Goal: Task Accomplishment & Management: Manage account settings

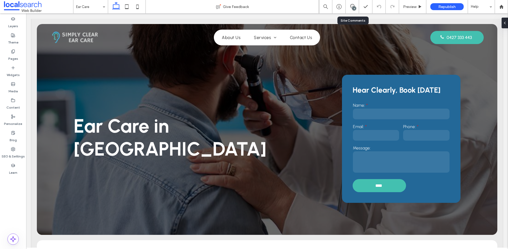
click at [354, 9] on div "4" at bounding box center [354, 8] width 4 height 4
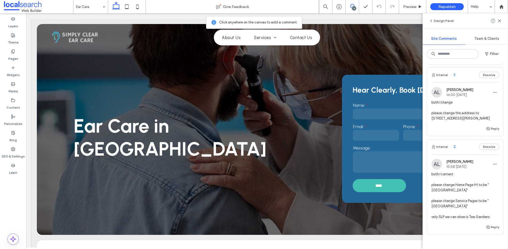
scroll to position [212, 0]
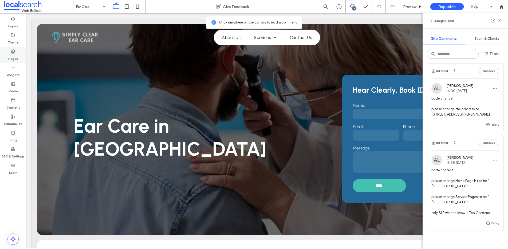
click at [10, 53] on div "Pages" at bounding box center [13, 55] width 26 height 16
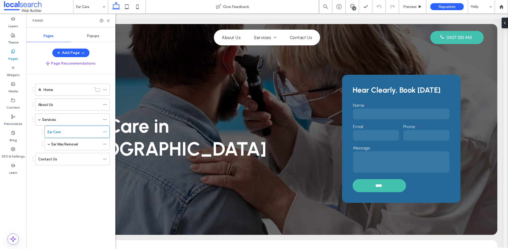
scroll to position [0, 0]
click at [76, 93] on div "Home" at bounding box center [68, 90] width 48 height 12
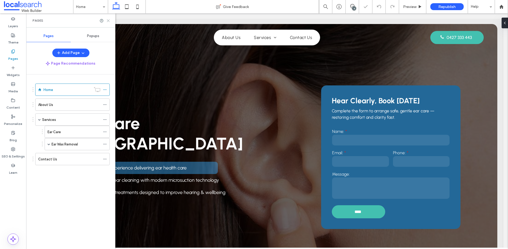
click at [109, 19] on icon at bounding box center [108, 21] width 4 height 4
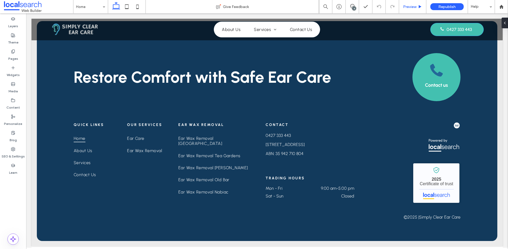
scroll to position [3, 0]
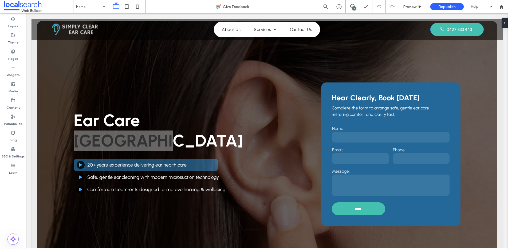
click at [351, 8] on div "4" at bounding box center [352, 6] width 13 height 5
click at [355, 9] on div "4" at bounding box center [354, 8] width 4 height 4
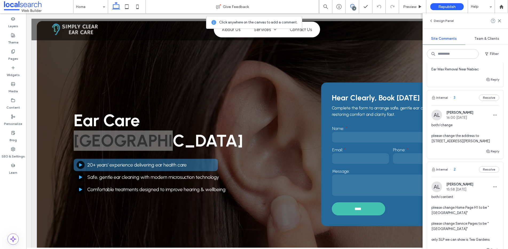
scroll to position [267, 0]
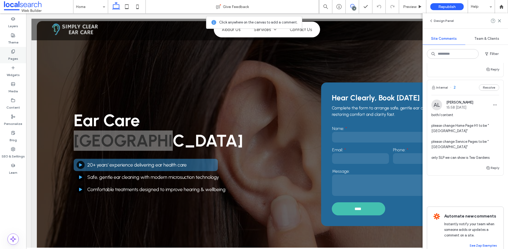
click at [13, 50] on icon at bounding box center [13, 51] width 4 height 4
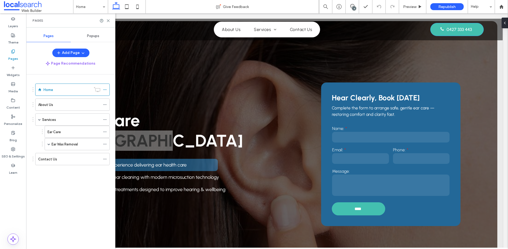
scroll to position [0, 0]
click at [39, 120] on span at bounding box center [39, 119] width 3 height 3
click at [59, 134] on label "Ear Care" at bounding box center [54, 131] width 13 height 9
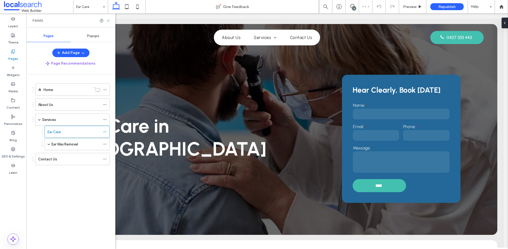
click at [110, 20] on icon at bounding box center [108, 21] width 4 height 4
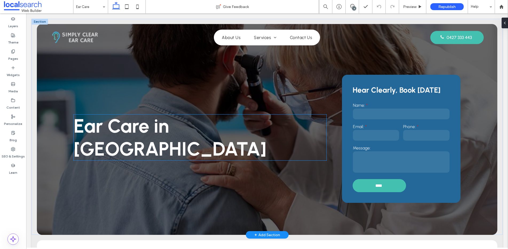
click at [219, 135] on span "Ear Care in Taree" at bounding box center [170, 138] width 193 height 46
click at [219, 135] on div "Ear Care in Taree" at bounding box center [200, 138] width 253 height 46
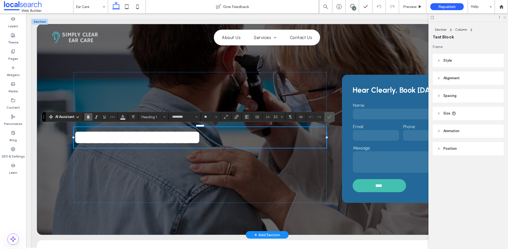
click at [379, 17] on icon at bounding box center [504, 16] width 3 height 3
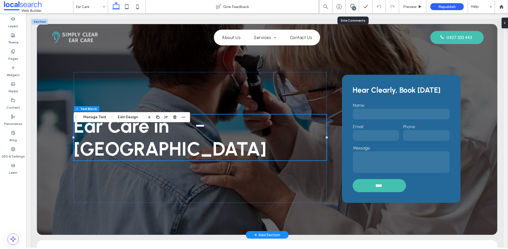
click at [353, 1] on div "4" at bounding box center [352, 6] width 13 height 13
click at [352, 5] on icon at bounding box center [352, 6] width 4 height 4
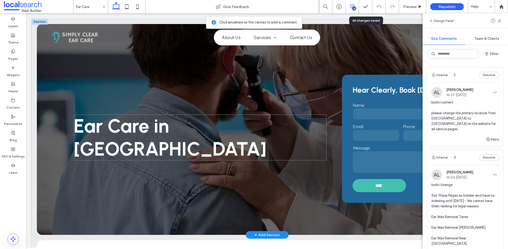
click at [211, 137] on span "Ear Care in Taree" at bounding box center [170, 138] width 193 height 46
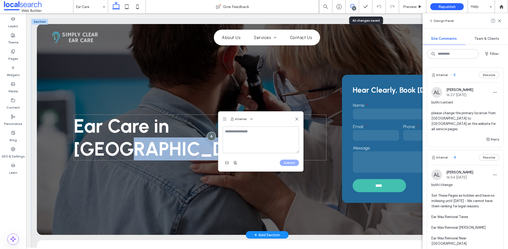
click at [211, 137] on div at bounding box center [211, 136] width 9 height 9
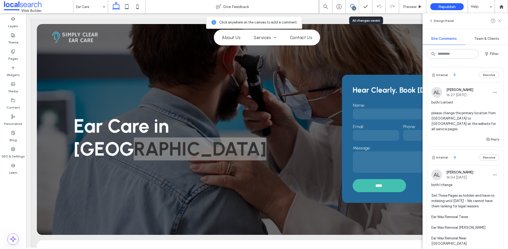
click at [379, 22] on icon at bounding box center [499, 21] width 4 height 4
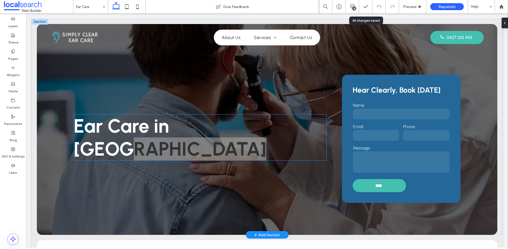
click at [240, 137] on h1 "Ear Care in Taree" at bounding box center [200, 138] width 253 height 46
click at [240, 137] on div "Ear Care in Taree" at bounding box center [200, 138] width 253 height 46
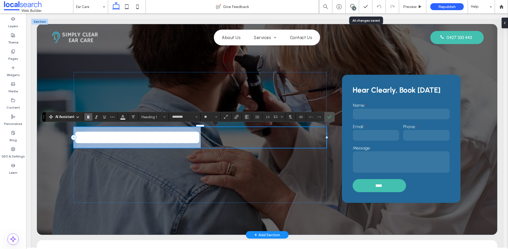
click at [240, 137] on h1 "**********" at bounding box center [200, 137] width 253 height 21
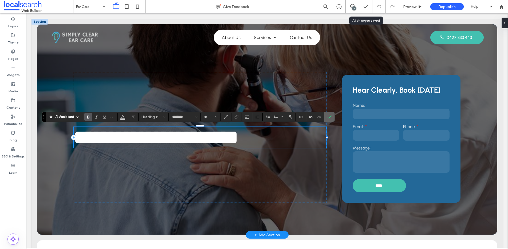
click at [326, 116] on label "Confirm" at bounding box center [330, 117] width 8 height 10
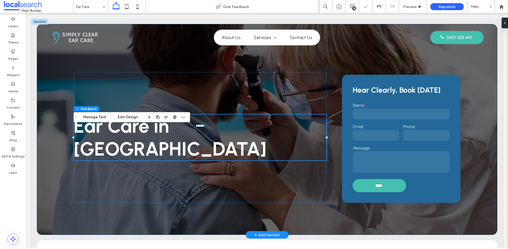
click at [361, 66] on div "Ear Care in Gloucester Hear Clearly, Book Today Name: Email: Phone: Message: **…" at bounding box center [267, 129] width 461 height 211
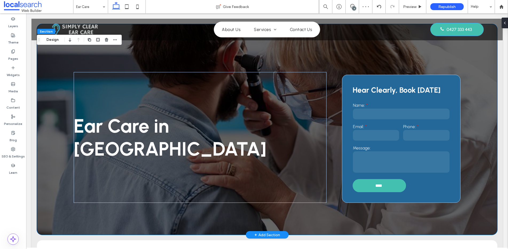
scroll to position [182, 0]
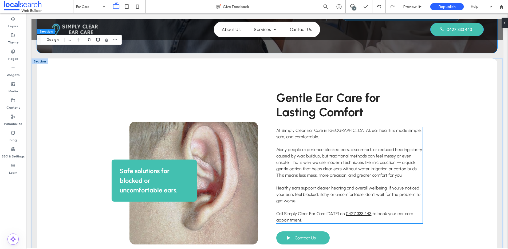
click at [331, 131] on span "At Simply Clear Ear Care in Taree, ear health is made simple, safe, and comfort…" at bounding box center [348, 133] width 145 height 11
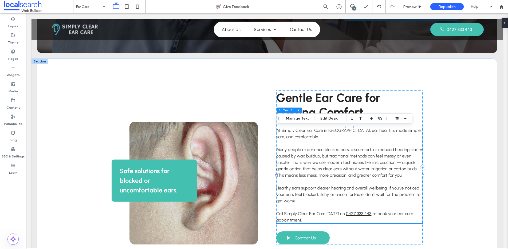
click at [331, 131] on span "At Simply Clear Ear Care in Taree, ear health is made simple, safe, and comfort…" at bounding box center [348, 133] width 145 height 11
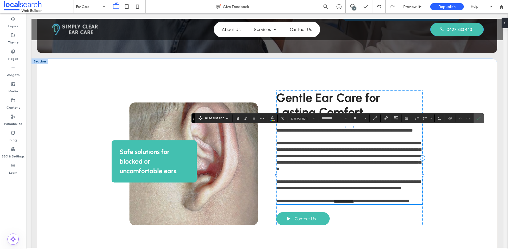
click at [338, 131] on span "**********" at bounding box center [344, 130] width 137 height 4
click at [379, 118] on icon "Confirm" at bounding box center [479, 118] width 4 height 4
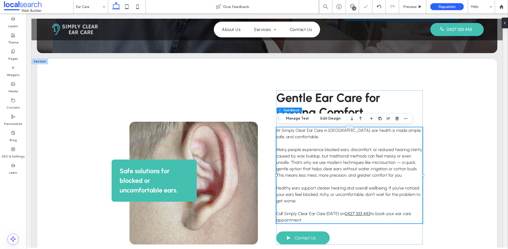
scroll to position [653, 0]
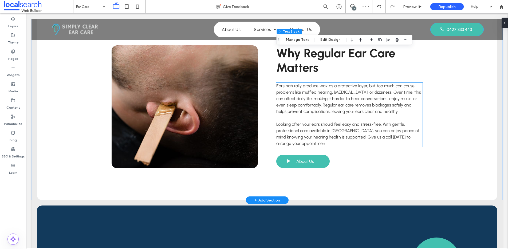
click at [331, 130] on span "Looking after your ears should feel easy and stress-free. With gentle, professi…" at bounding box center [347, 134] width 143 height 24
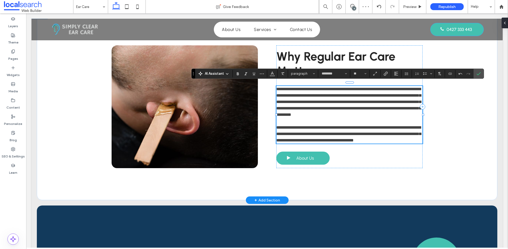
click at [338, 131] on span "**********" at bounding box center [348, 134] width 145 height 17
click at [343, 131] on span "**********" at bounding box center [348, 134] width 145 height 17
click at [379, 73] on icon "Confirm" at bounding box center [479, 74] width 4 height 4
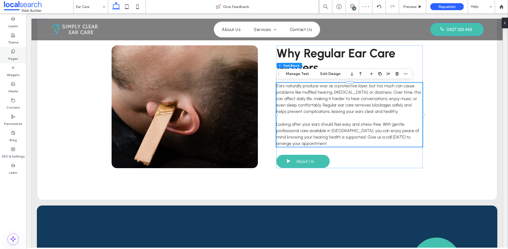
click at [14, 53] on icon at bounding box center [13, 51] width 4 height 4
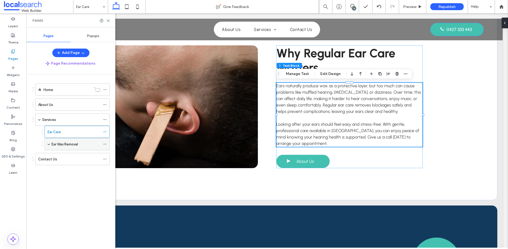
click at [65, 143] on label "Ear Wax Removal" at bounding box center [65, 144] width 26 height 9
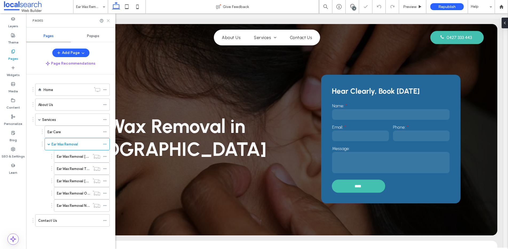
click at [108, 21] on use at bounding box center [108, 20] width 2 height 2
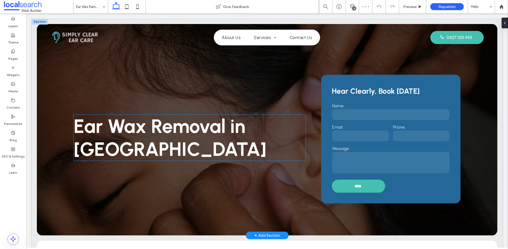
click at [266, 142] on span "Ear Wax Removal in Taree" at bounding box center [170, 138] width 193 height 46
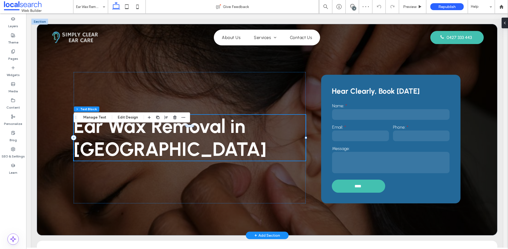
click at [290, 142] on div "Ear Wax Removal in Taree" at bounding box center [190, 138] width 232 height 46
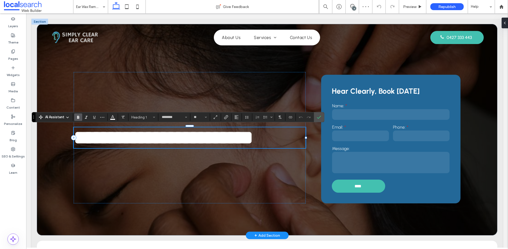
click at [253, 141] on span "**********" at bounding box center [163, 137] width 179 height 19
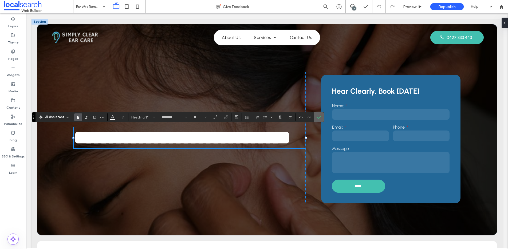
click at [319, 120] on span "Confirm" at bounding box center [318, 117] width 2 height 10
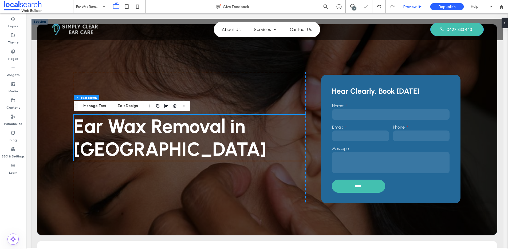
scroll to position [182, 0]
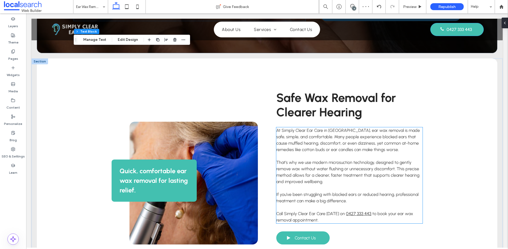
click at [332, 132] on span "At Simply Clear Ear Care in Taree, ear wax removal is made safe, simple, and co…" at bounding box center [348, 140] width 144 height 24
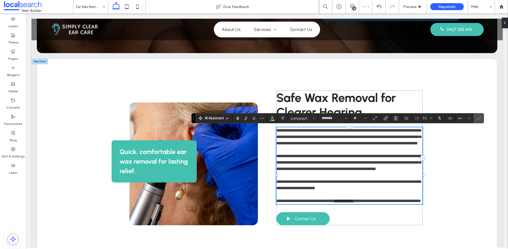
click at [339, 129] on span "**********" at bounding box center [348, 136] width 145 height 17
click at [379, 119] on label "Confirm" at bounding box center [479, 118] width 8 height 10
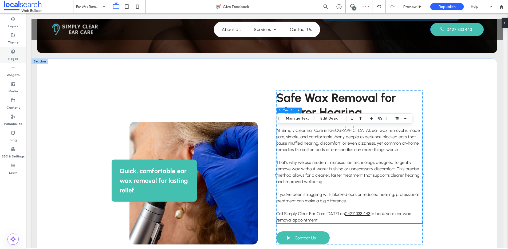
click at [10, 54] on label "Pages" at bounding box center [13, 57] width 10 height 7
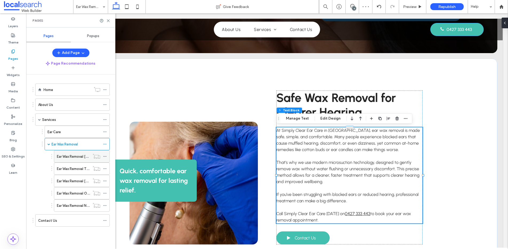
click at [69, 158] on label "Ear Wax Removal [GEOGRAPHIC_DATA]" at bounding box center [88, 156] width 63 height 9
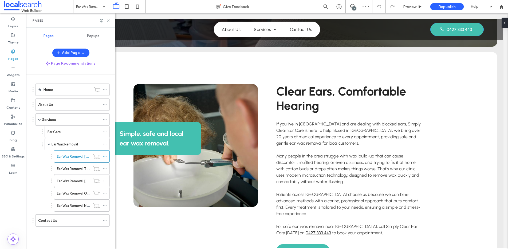
click at [109, 19] on icon at bounding box center [108, 21] width 4 height 4
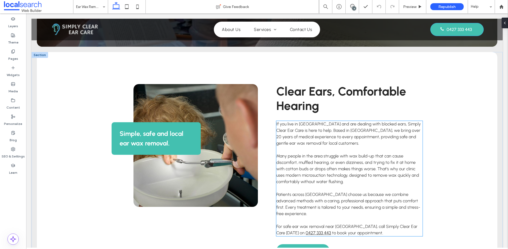
click at [339, 129] on span "If you live in Gloucester and are dealing with blocked ears, Simply Clear Ear C…" at bounding box center [348, 133] width 144 height 24
click at [339, 129] on div "If you live in Gloucester and are dealing with blocked ears, Simply Clear Ear C…" at bounding box center [349, 178] width 146 height 115
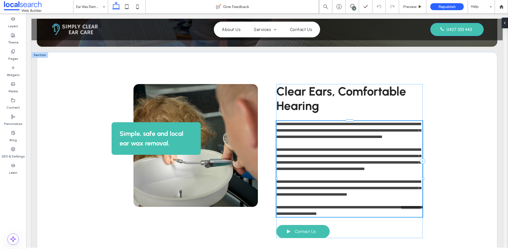
type input "********"
type input "**"
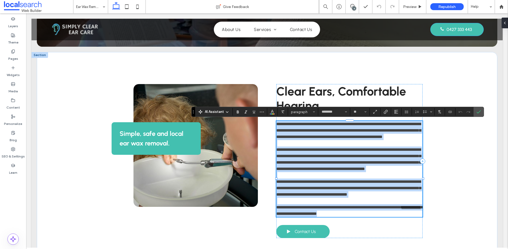
click at [340, 131] on span "**********" at bounding box center [348, 130] width 145 height 17
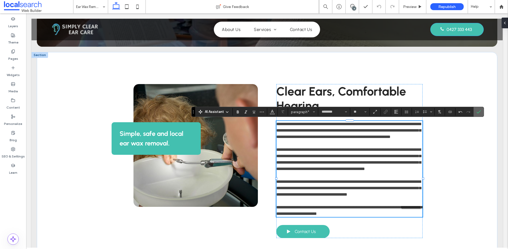
click at [379, 110] on label "Confirm" at bounding box center [479, 112] width 8 height 10
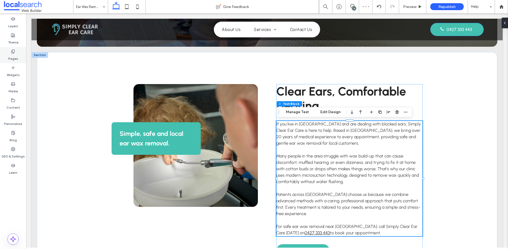
click at [13, 54] on label "Pages" at bounding box center [13, 57] width 10 height 7
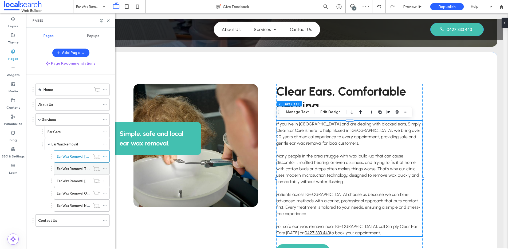
click at [74, 170] on label "Ear Wax Removal Tea Gardens" at bounding box center [81, 168] width 48 height 9
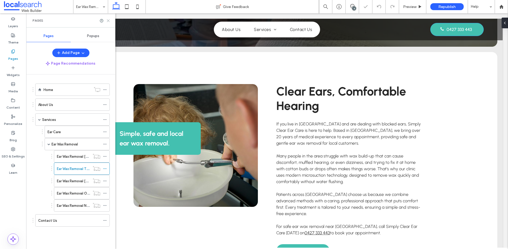
click at [109, 21] on icon at bounding box center [108, 21] width 4 height 4
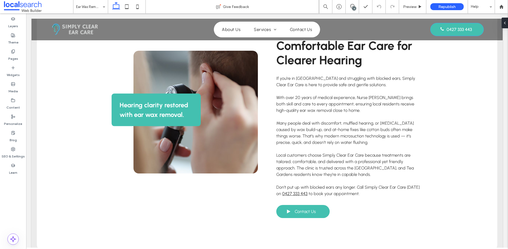
scroll to position [252, 0]
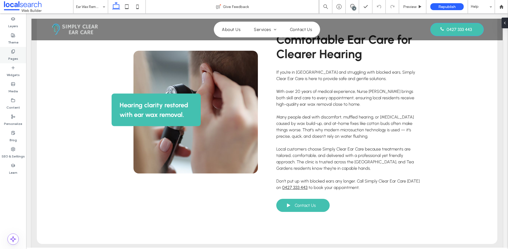
click at [14, 52] on icon at bounding box center [13, 51] width 4 height 4
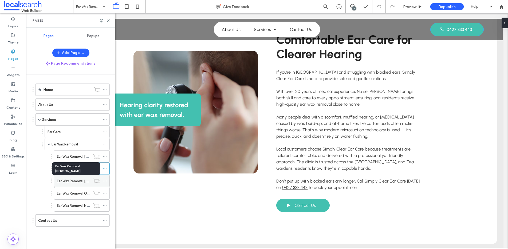
click at [69, 174] on label "Ear Wax Removal [PERSON_NAME]" at bounding box center [84, 181] width 54 height 9
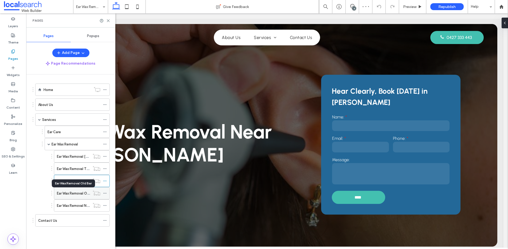
click at [72, 174] on label "Ear Wax Removal Old Bar" at bounding box center [76, 193] width 39 height 9
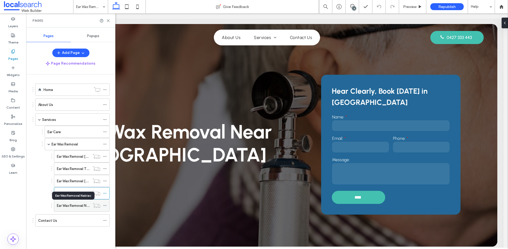
click at [72, 174] on label "Ear Wax Removal Nabiac" at bounding box center [76, 205] width 38 height 9
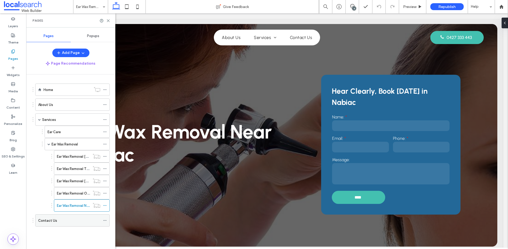
click at [68, 174] on div "Contact Us" at bounding box center [69, 221] width 62 height 6
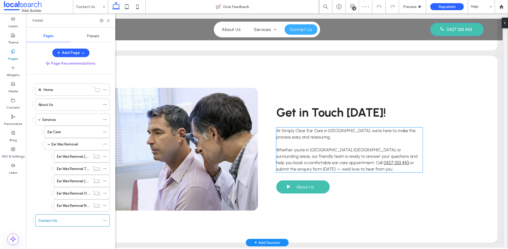
click at [334, 133] on span "At Simply Clear Ear Care in Taree, we’re here to make the process easy and reas…" at bounding box center [345, 133] width 139 height 11
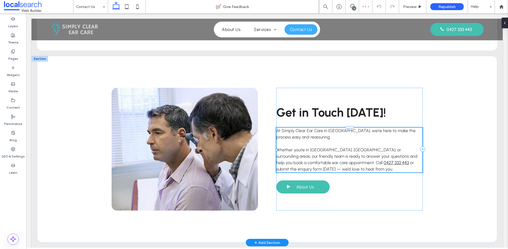
click at [334, 133] on span "At Simply Clear Ear Care in Taree, we’re here to make the process easy and reas…" at bounding box center [345, 133] width 139 height 11
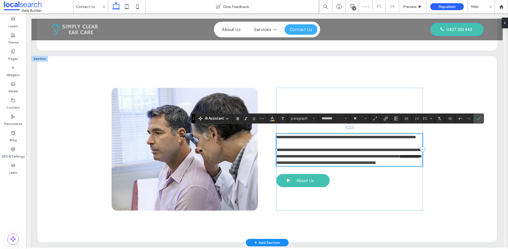
click at [339, 135] on span "**********" at bounding box center [346, 137] width 140 height 4
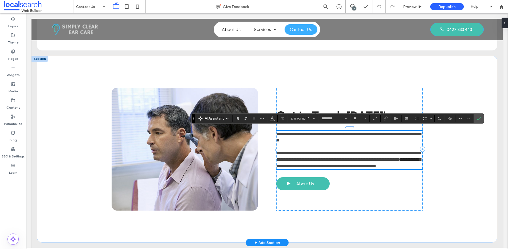
click at [320, 151] on span "**********" at bounding box center [348, 156] width 144 height 10
click at [379, 117] on icon "Confirm" at bounding box center [479, 118] width 4 height 4
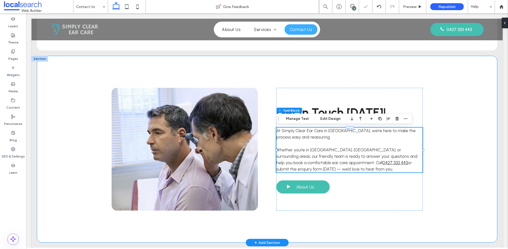
click at [379, 141] on div "Get in Touch Today! At Simply Clear Ear Care in Gloucester, we’re here to make …" at bounding box center [267, 149] width 461 height 187
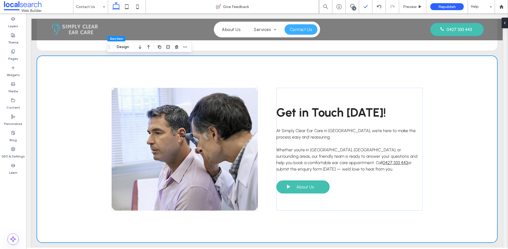
scroll to position [66, 0]
click at [350, 5] on use at bounding box center [352, 6] width 4 height 4
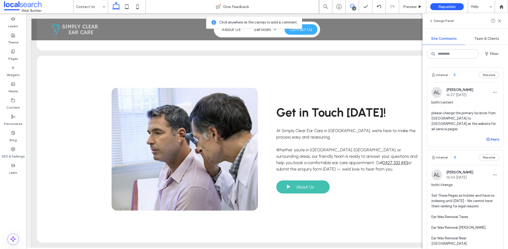
click at [379, 136] on button "Reply" at bounding box center [492, 139] width 13 height 6
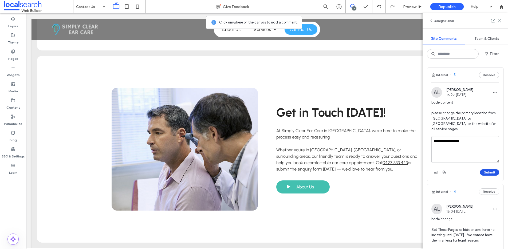
type textarea "**********"
click at [379, 169] on button "Submit" at bounding box center [489, 172] width 19 height 6
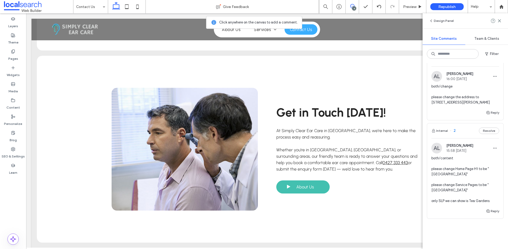
scroll to position [254, 0]
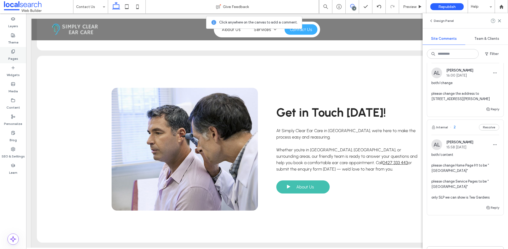
click at [20, 53] on div "Pages" at bounding box center [13, 55] width 26 height 16
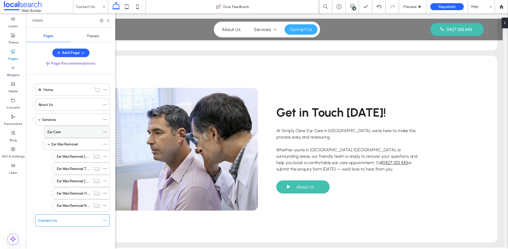
click at [64, 135] on div "Ear Care" at bounding box center [74, 132] width 53 height 12
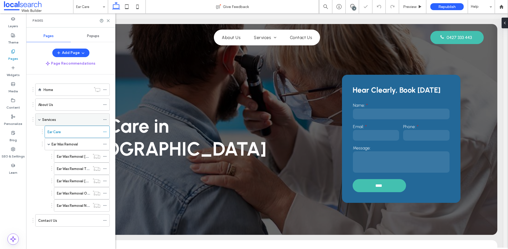
click at [73, 123] on div "Services" at bounding box center [71, 120] width 58 height 12
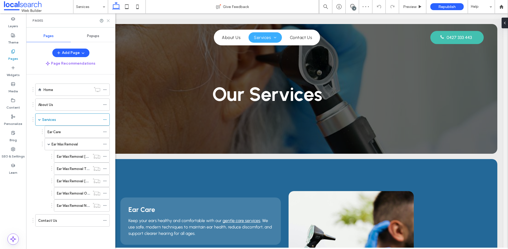
click at [108, 21] on use at bounding box center [108, 20] width 2 height 2
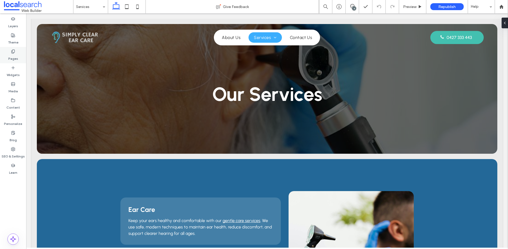
click at [9, 55] on label "Pages" at bounding box center [13, 57] width 10 height 7
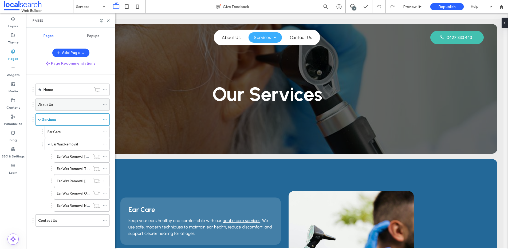
click at [54, 101] on div "About Us" at bounding box center [69, 105] width 62 height 12
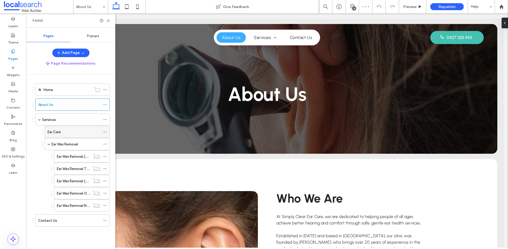
click at [61, 129] on div "Ear Care" at bounding box center [74, 132] width 53 height 12
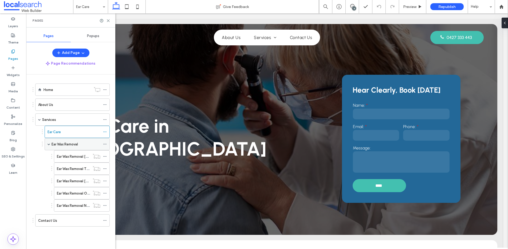
click at [68, 143] on label "Ear Wax Removal" at bounding box center [65, 144] width 26 height 9
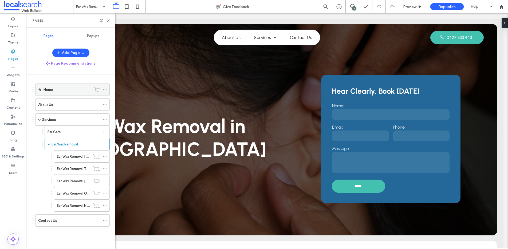
click at [59, 87] on div "Home" at bounding box center [68, 90] width 48 height 6
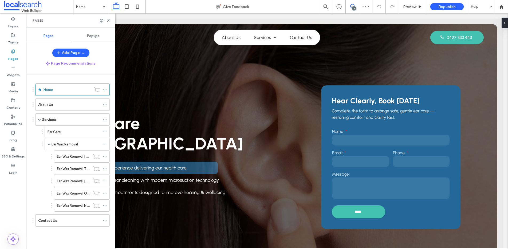
click at [351, 6] on use at bounding box center [352, 6] width 4 height 4
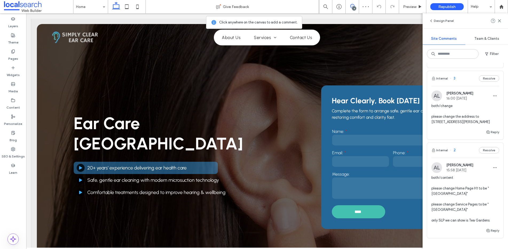
scroll to position [294, 0]
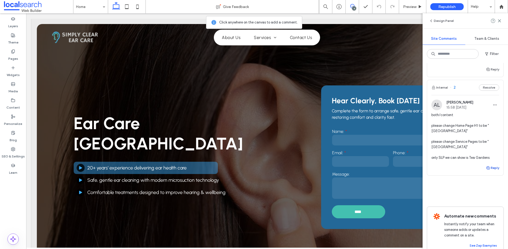
click at [379, 165] on button "Reply" at bounding box center [492, 168] width 13 height 6
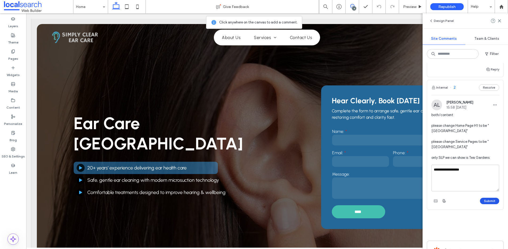
type textarea "**********"
click at [379, 174] on button "Submit" at bounding box center [489, 201] width 19 height 6
click at [379, 21] on icon at bounding box center [499, 21] width 4 height 4
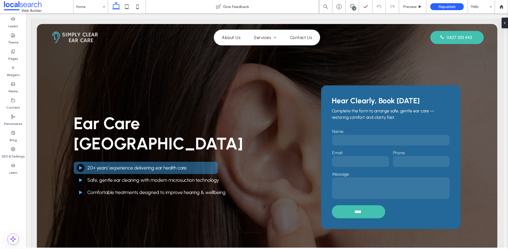
scroll to position [0, 0]
click at [9, 54] on label "Pages" at bounding box center [13, 57] width 10 height 7
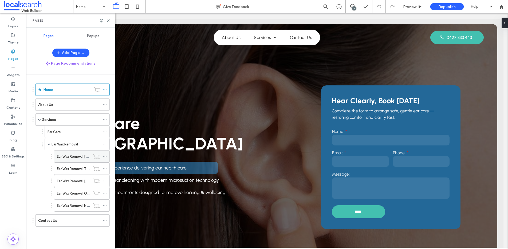
click at [105, 157] on icon at bounding box center [105, 157] width 4 height 4
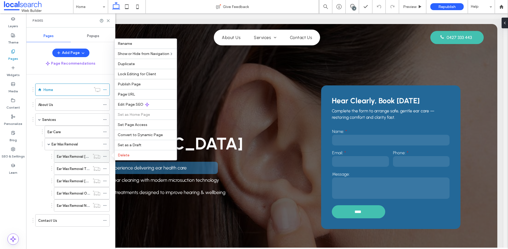
click at [74, 161] on div "Ear Wax Removal [GEOGRAPHIC_DATA]" at bounding box center [73, 157] width 33 height 12
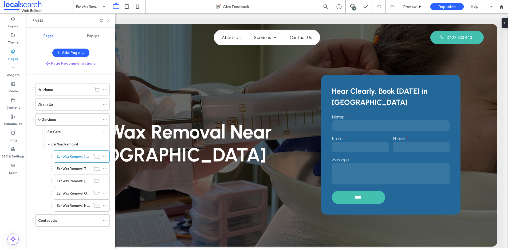
click at [109, 19] on icon at bounding box center [108, 21] width 4 height 4
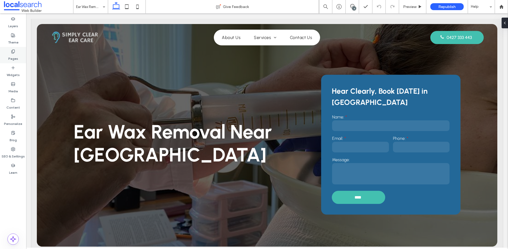
click at [12, 51] on use at bounding box center [12, 51] width 3 height 3
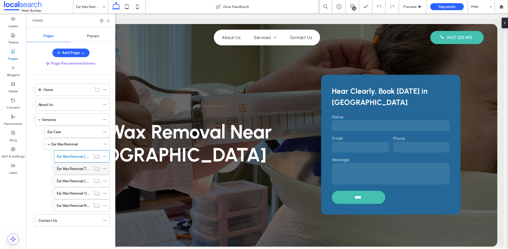
click at [82, 168] on label "Ear Wax Removal Tea Gardens" at bounding box center [81, 168] width 48 height 9
click at [86, 156] on label "Ear Wax Removal [GEOGRAPHIC_DATA]" at bounding box center [88, 156] width 63 height 9
click at [105, 157] on icon at bounding box center [105, 157] width 4 height 4
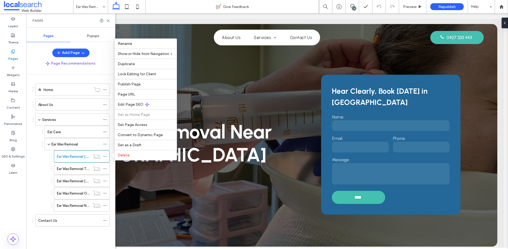
click at [36, 190] on div "Ear Care Ear Wax Removal Ear Wax Removal Gloucester Ear Wax Removal Tea Gardens…" at bounding box center [71, 169] width 77 height 86
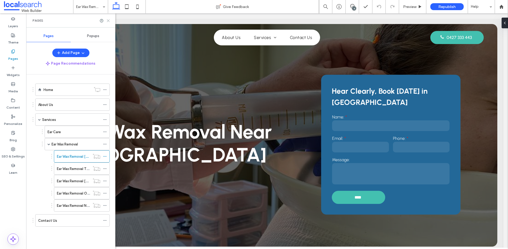
click at [107, 22] on icon at bounding box center [108, 21] width 4 height 4
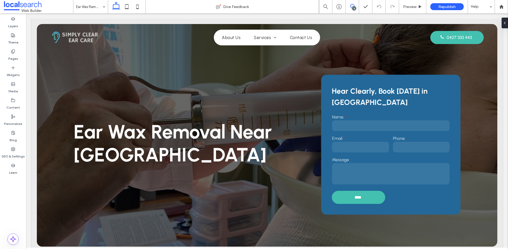
click at [350, 6] on span at bounding box center [352, 6] width 13 height 4
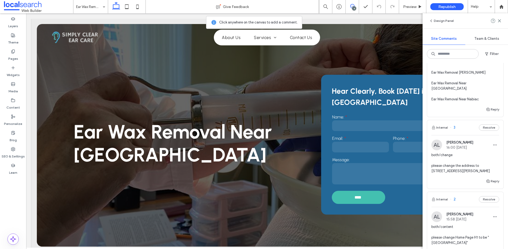
scroll to position [182, 0]
click at [500, 21] on use at bounding box center [499, 20] width 2 height 2
